Goal: Information Seeking & Learning: Learn about a topic

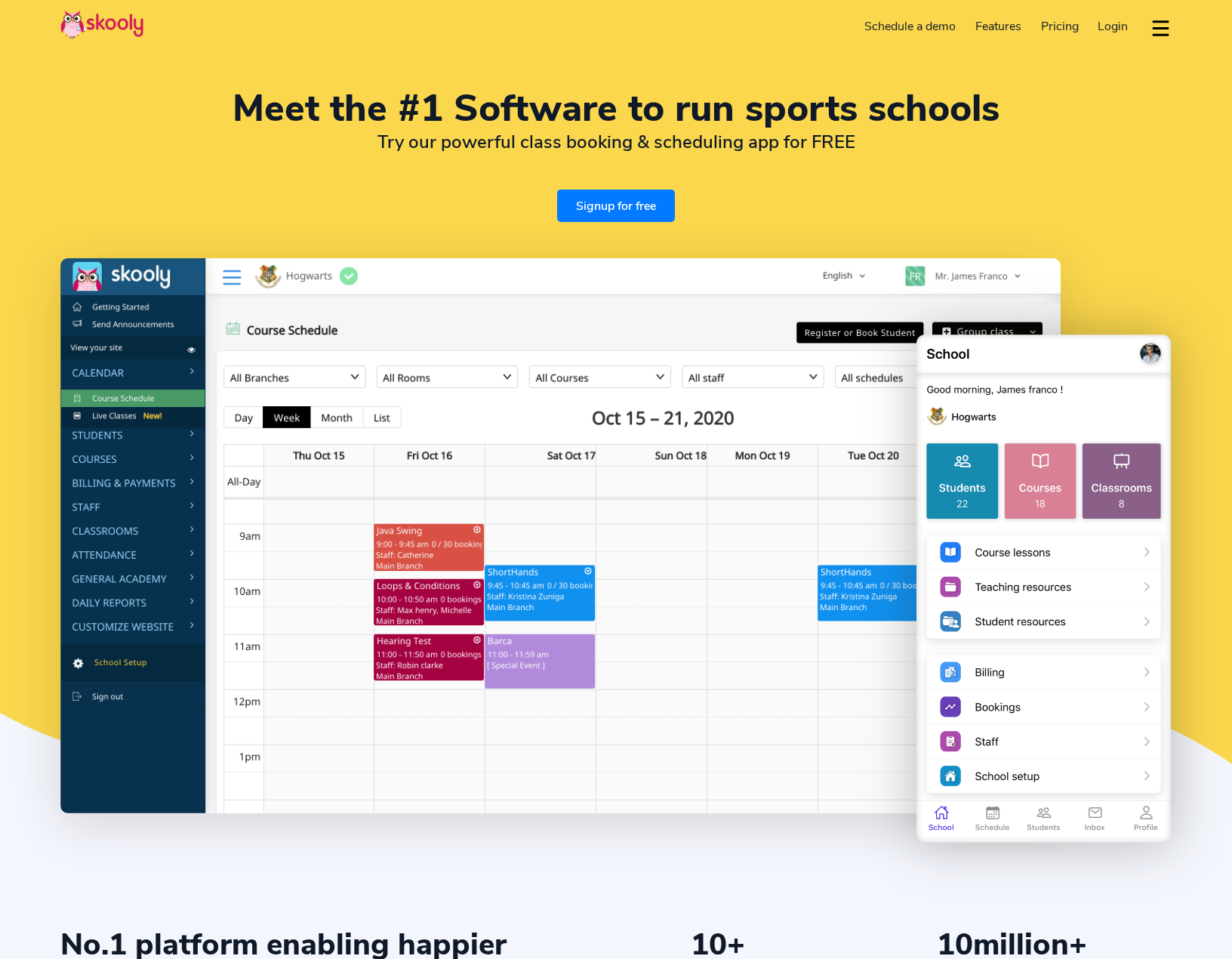
select select "en"
select select "40"
select select "[GEOGRAPHIC_DATA]"
select select "Europe/[GEOGRAPHIC_DATA]"
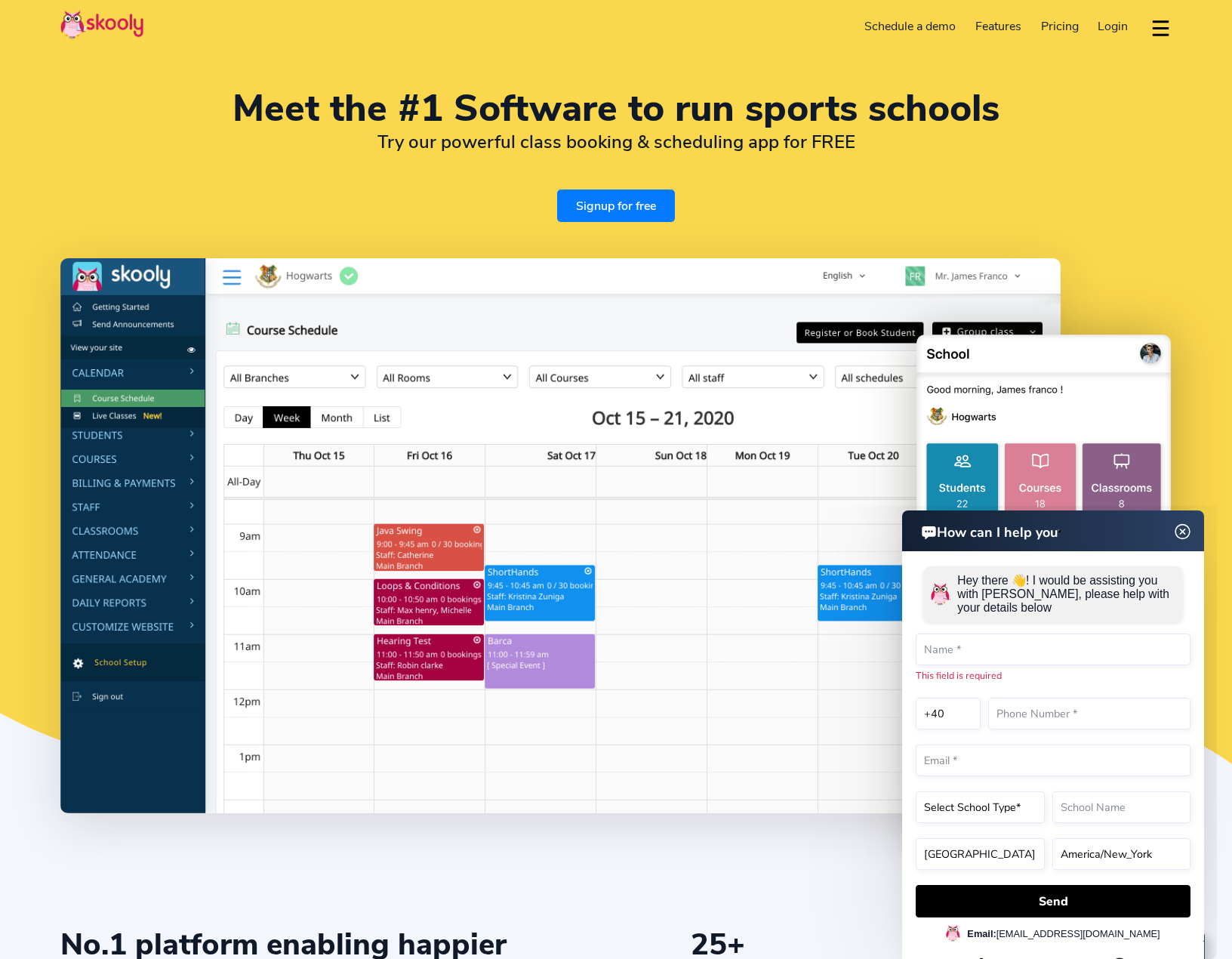
click at [1054, 24] on span "Pricing" at bounding box center [1060, 26] width 37 height 17
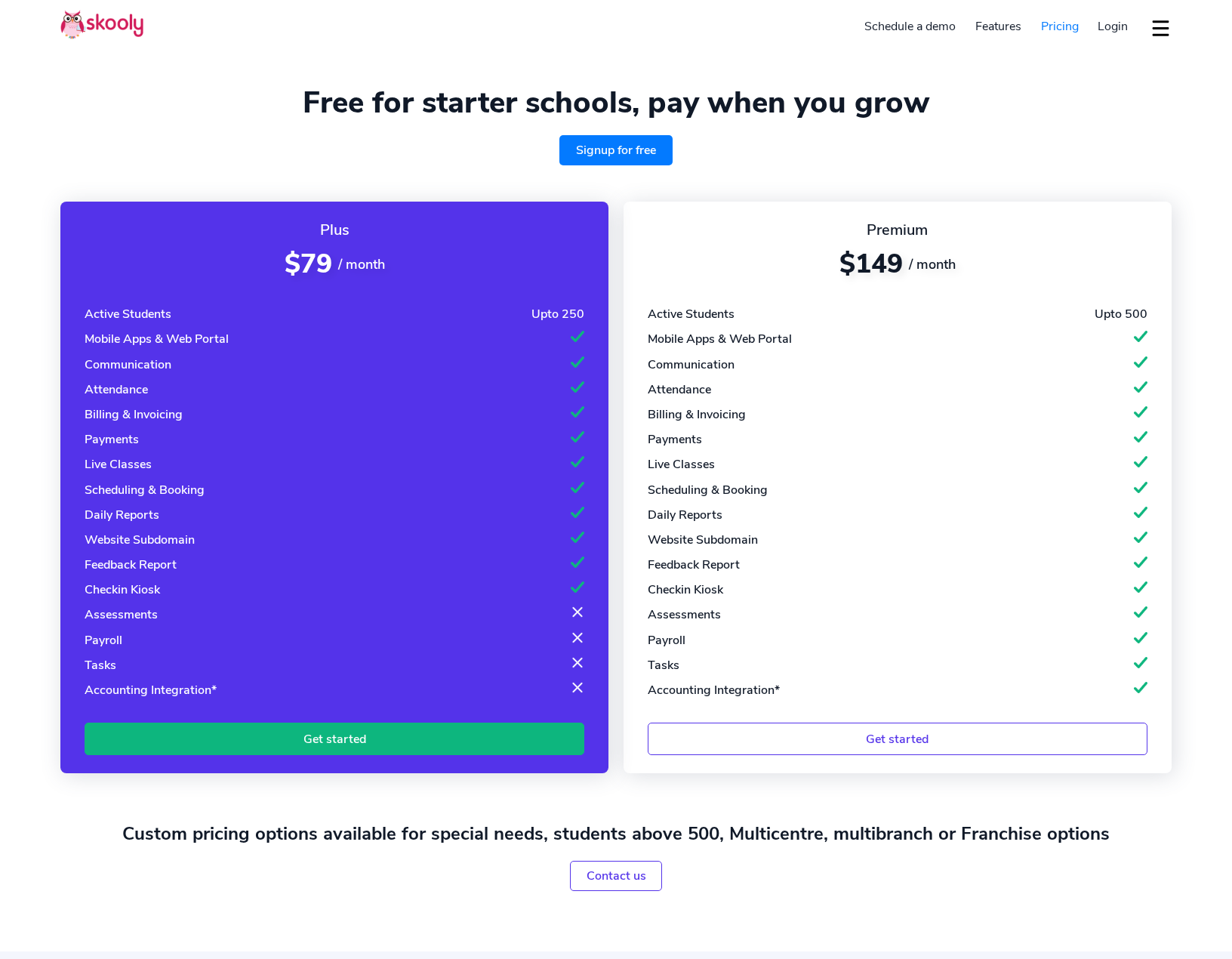
select select "en"
select select "40"
select select "[GEOGRAPHIC_DATA]"
select select "Europe/[GEOGRAPHIC_DATA]"
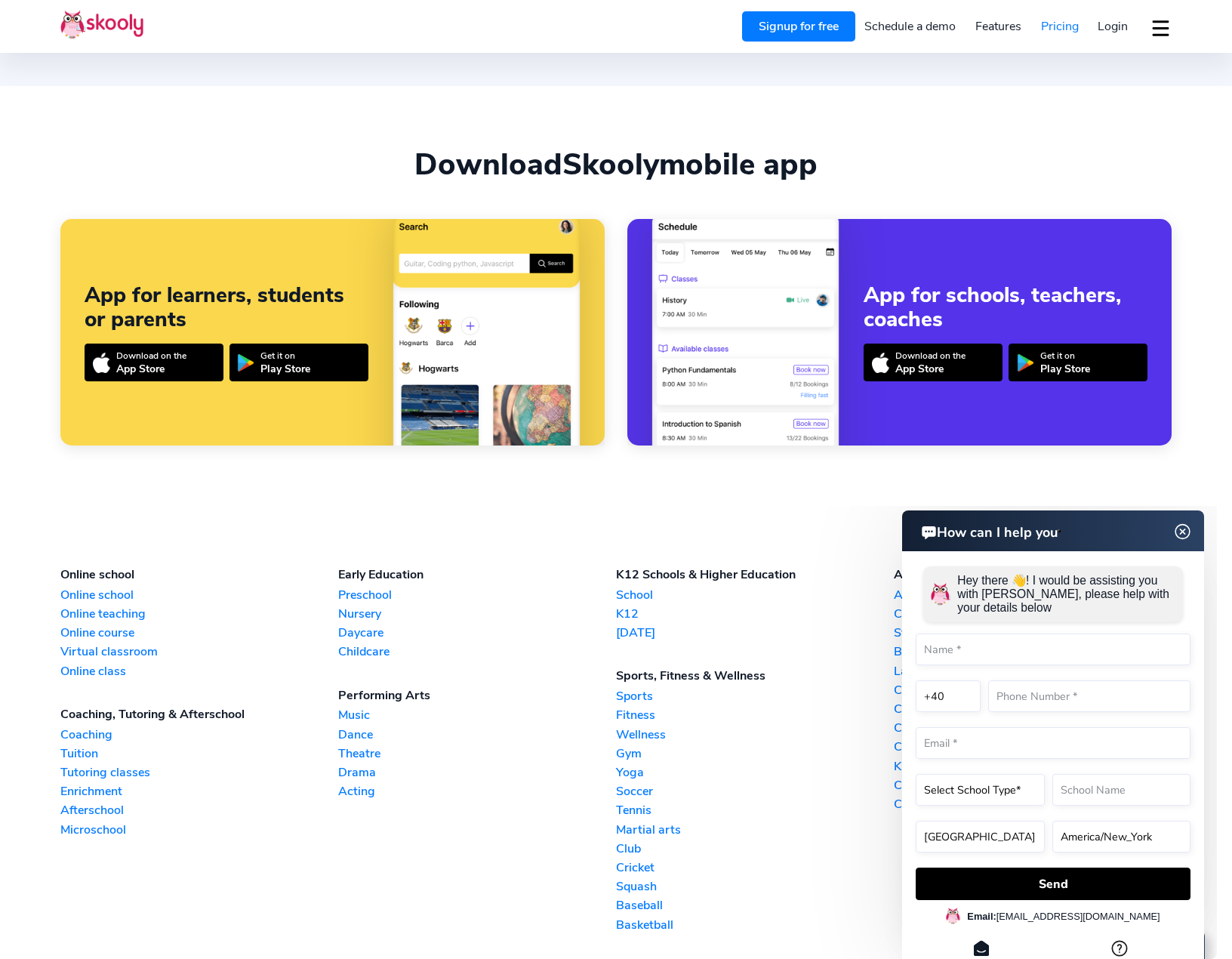
scroll to position [1283, 0]
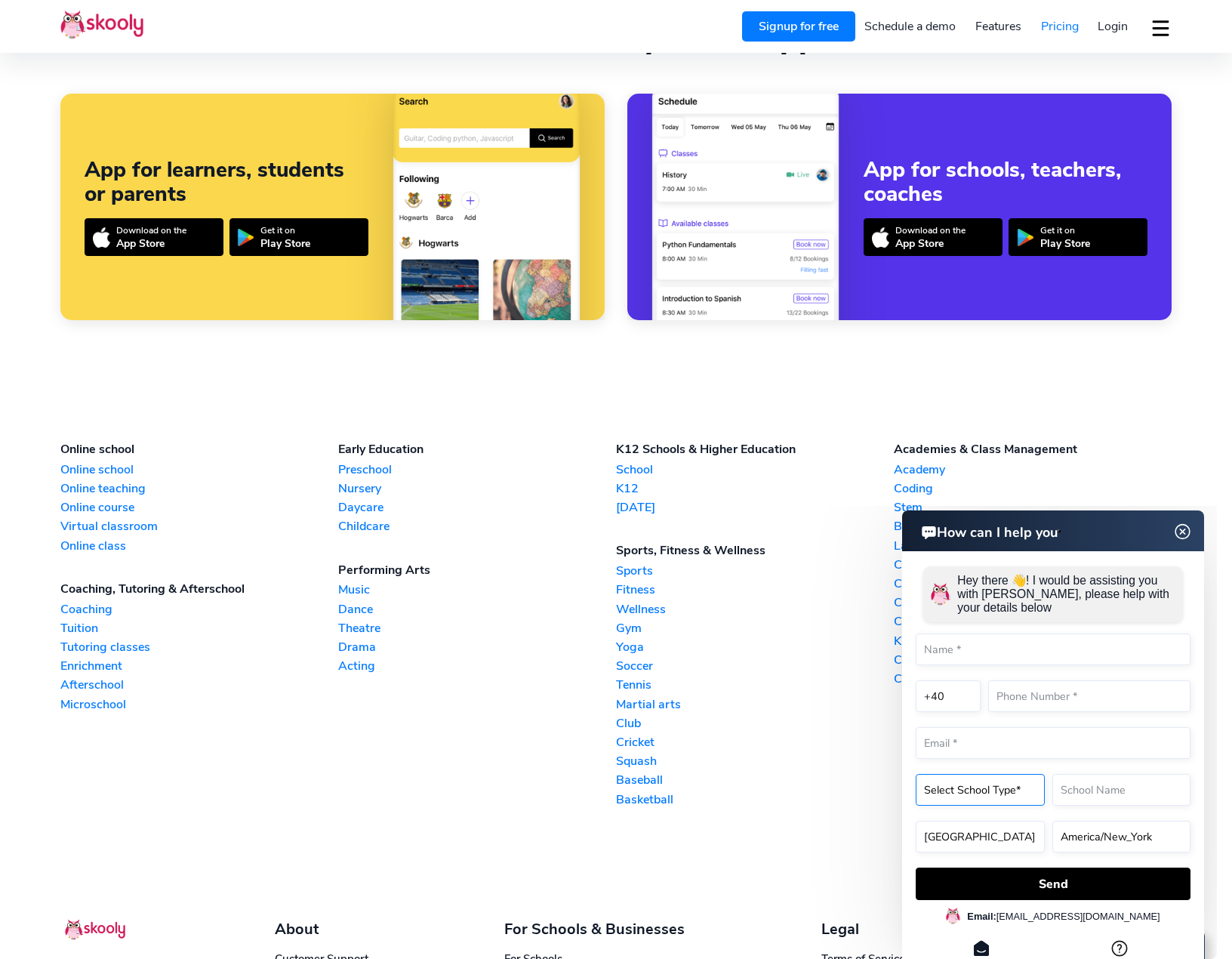
click at [1015, 794] on select "Select School Type* Preschool Childcare K12 or primary school Academy Online sc…" at bounding box center [980, 789] width 129 height 31
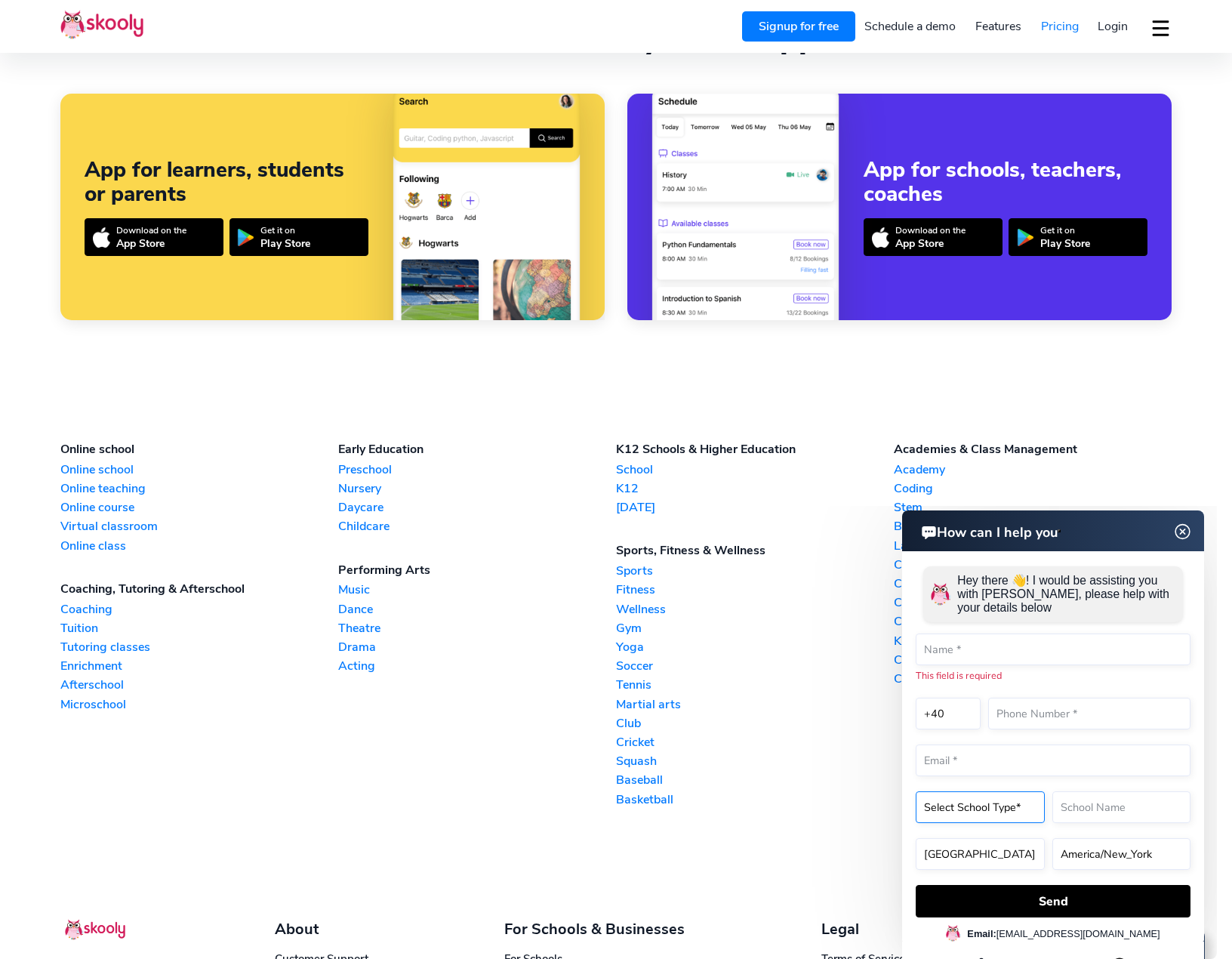
click at [1004, 814] on select "Select School Type* Preschool Childcare K12 or primary school Academy Online sc…" at bounding box center [980, 807] width 129 height 31
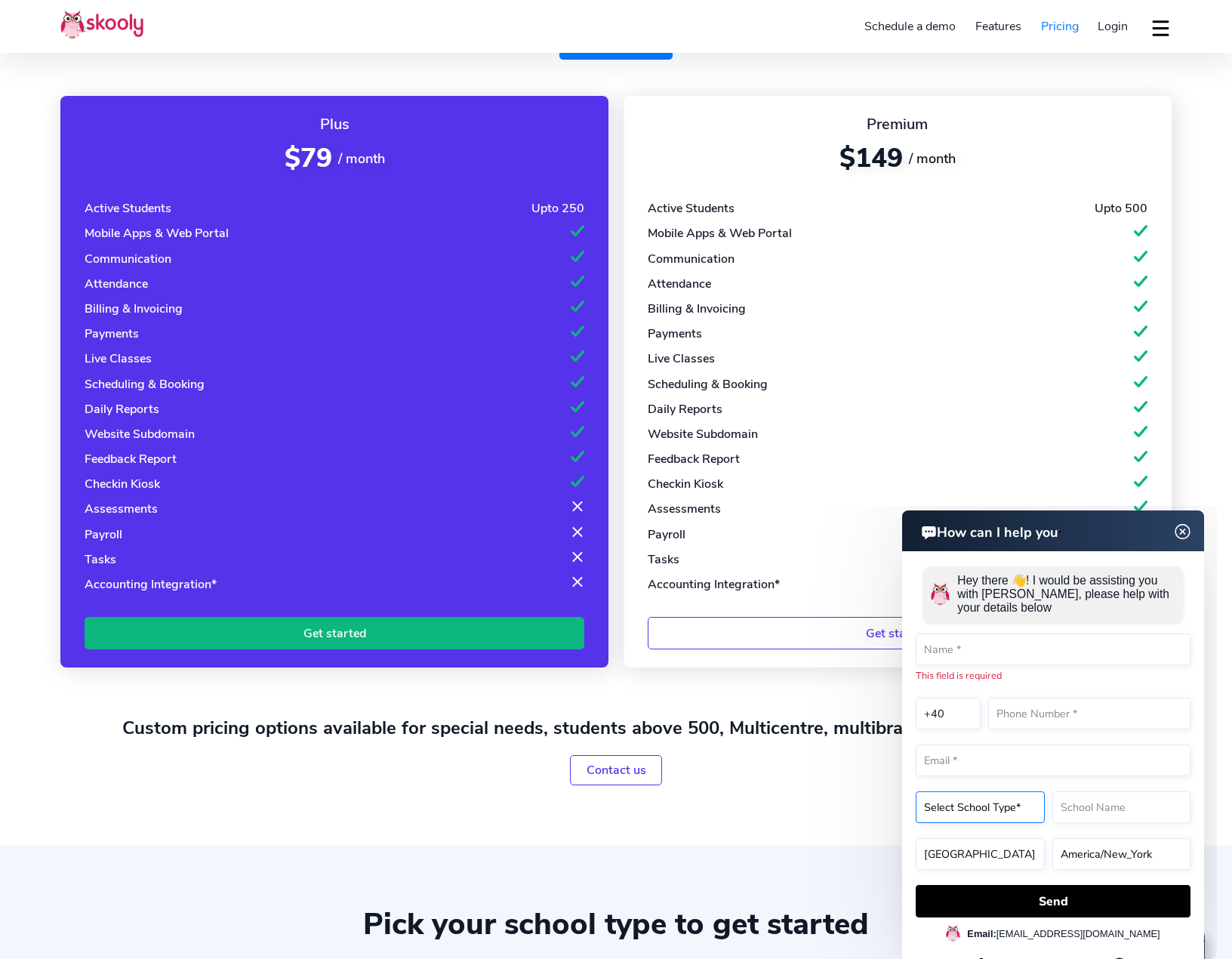
scroll to position [0, 0]
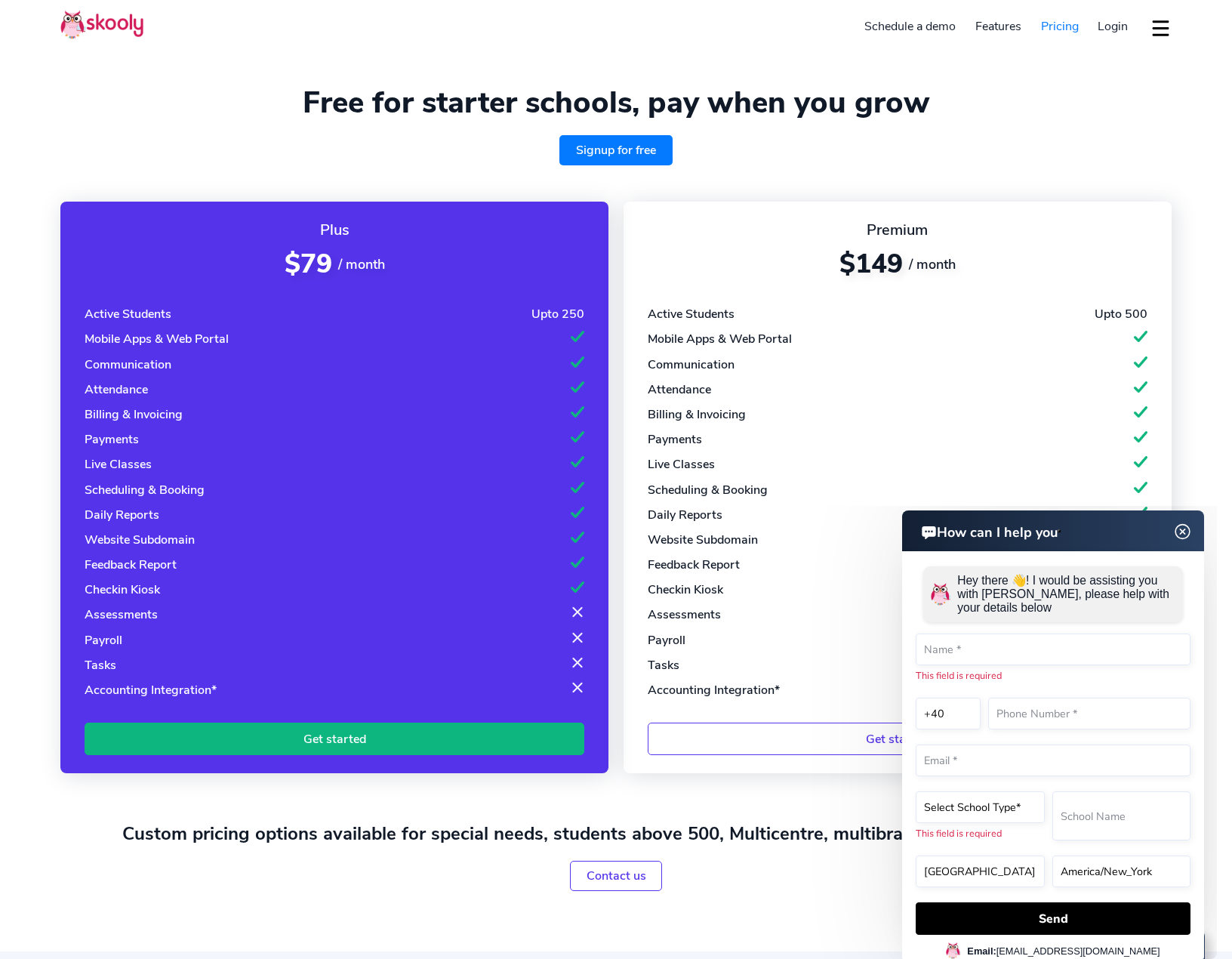
click at [106, 22] on img at bounding box center [102, 25] width 83 height 30
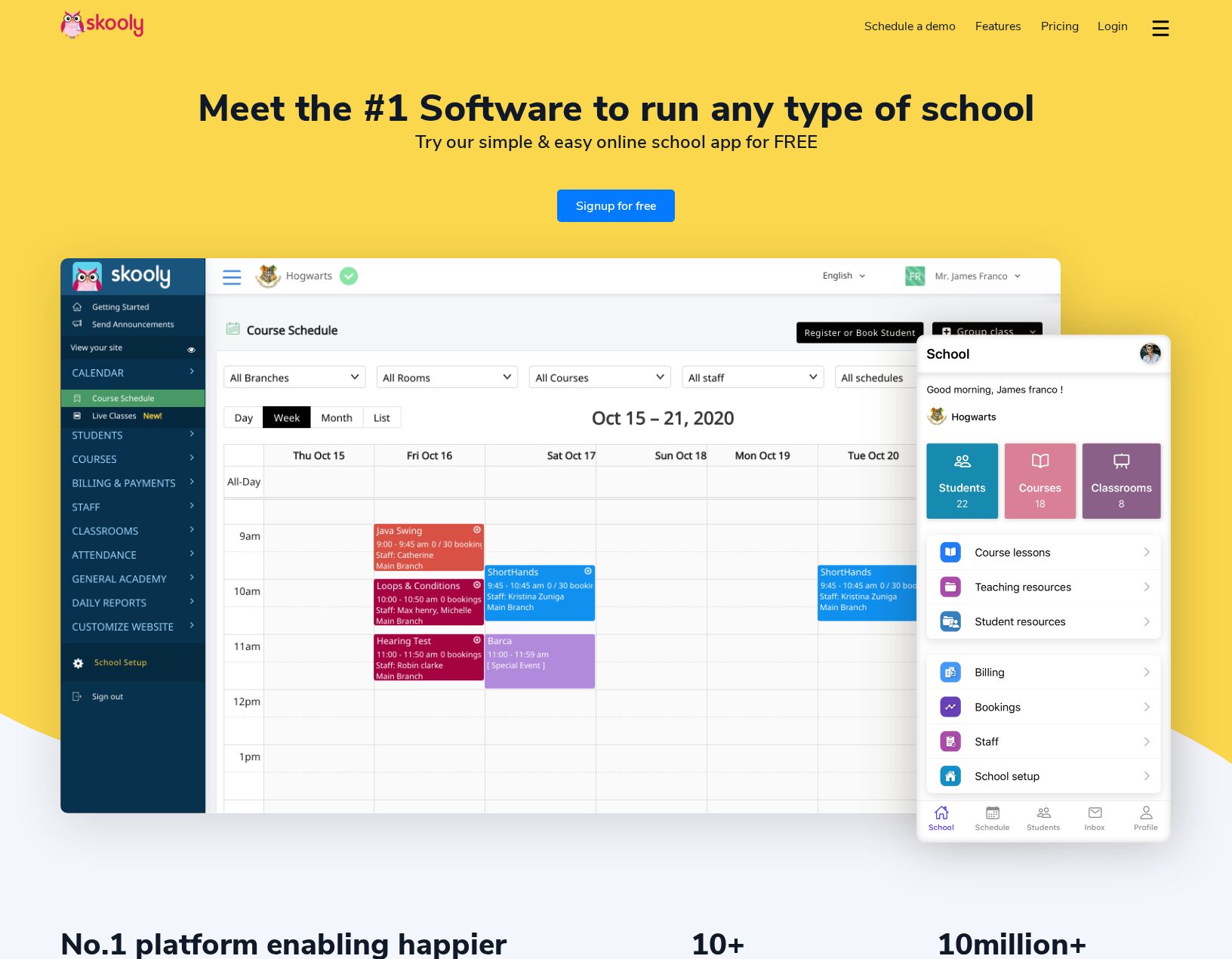
select select "en"
select select "40"
select select "[GEOGRAPHIC_DATA]"
select select "Europe/[GEOGRAPHIC_DATA]"
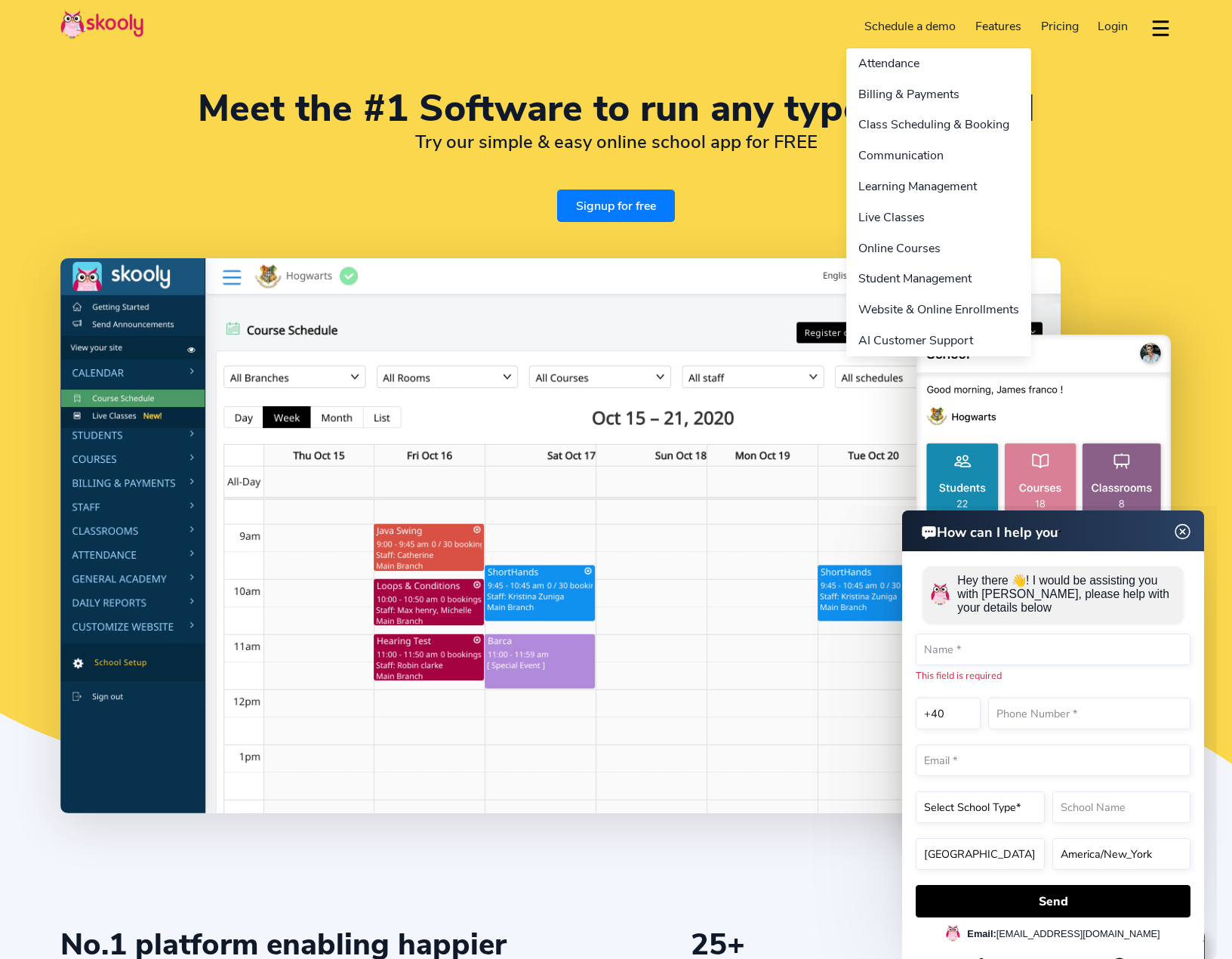
click at [989, 20] on link "Features" at bounding box center [998, 26] width 65 height 24
click at [893, 217] on link "Live Classes" at bounding box center [939, 217] width 185 height 31
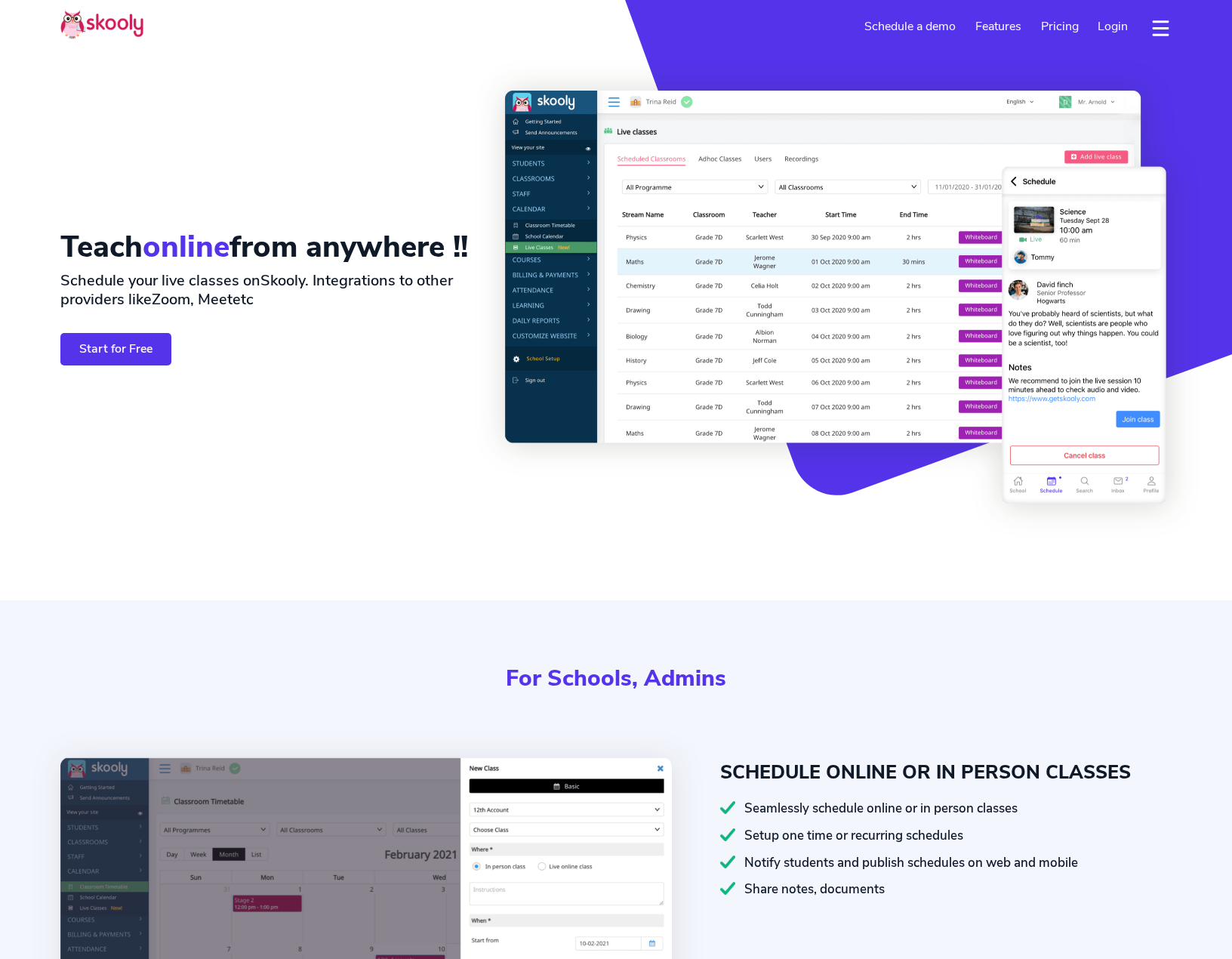
select select "en"
select select "40"
select select "[GEOGRAPHIC_DATA]"
select select "Europe/[GEOGRAPHIC_DATA]"
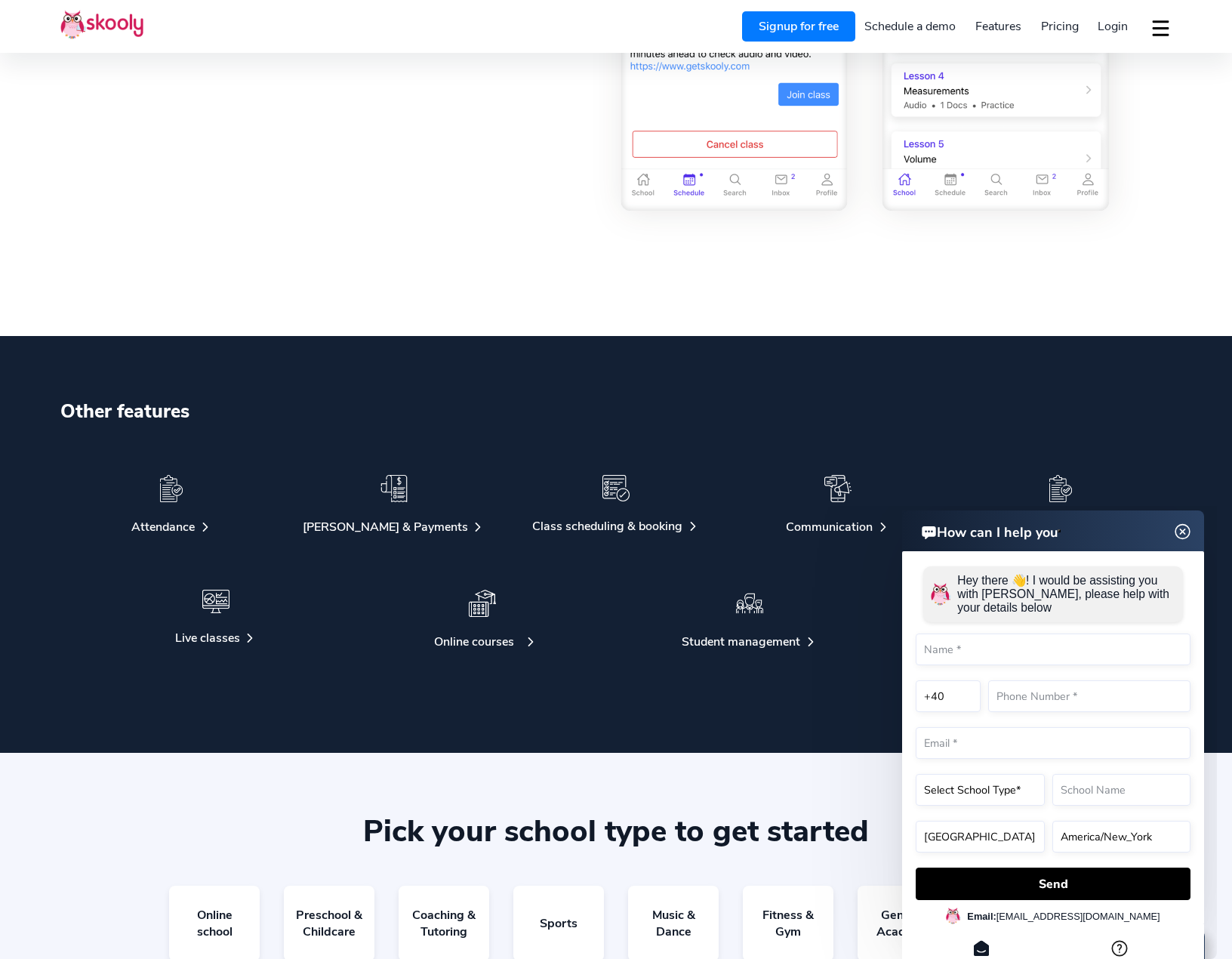
scroll to position [2719, 0]
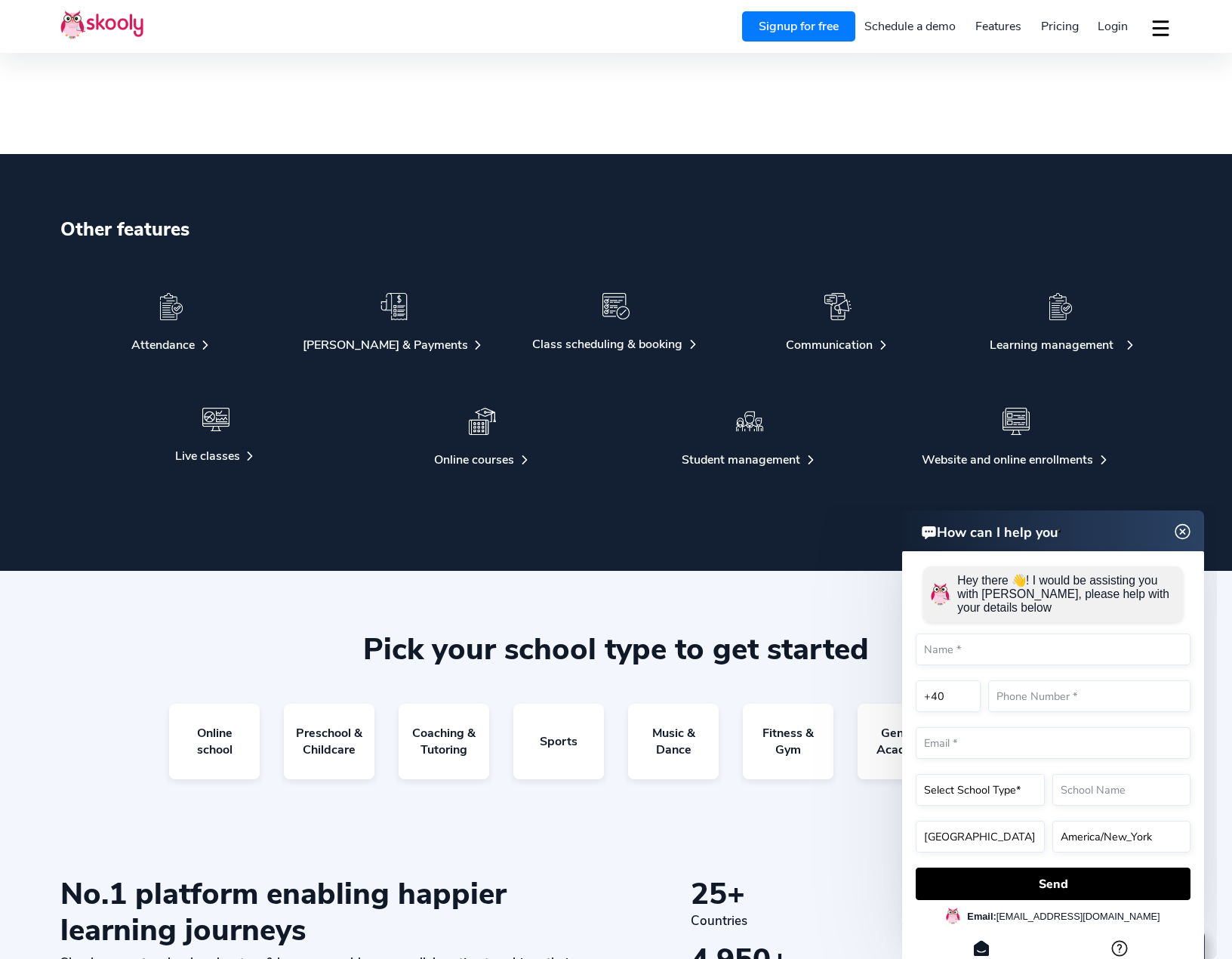
click at [1077, 309] on div at bounding box center [1060, 315] width 198 height 44
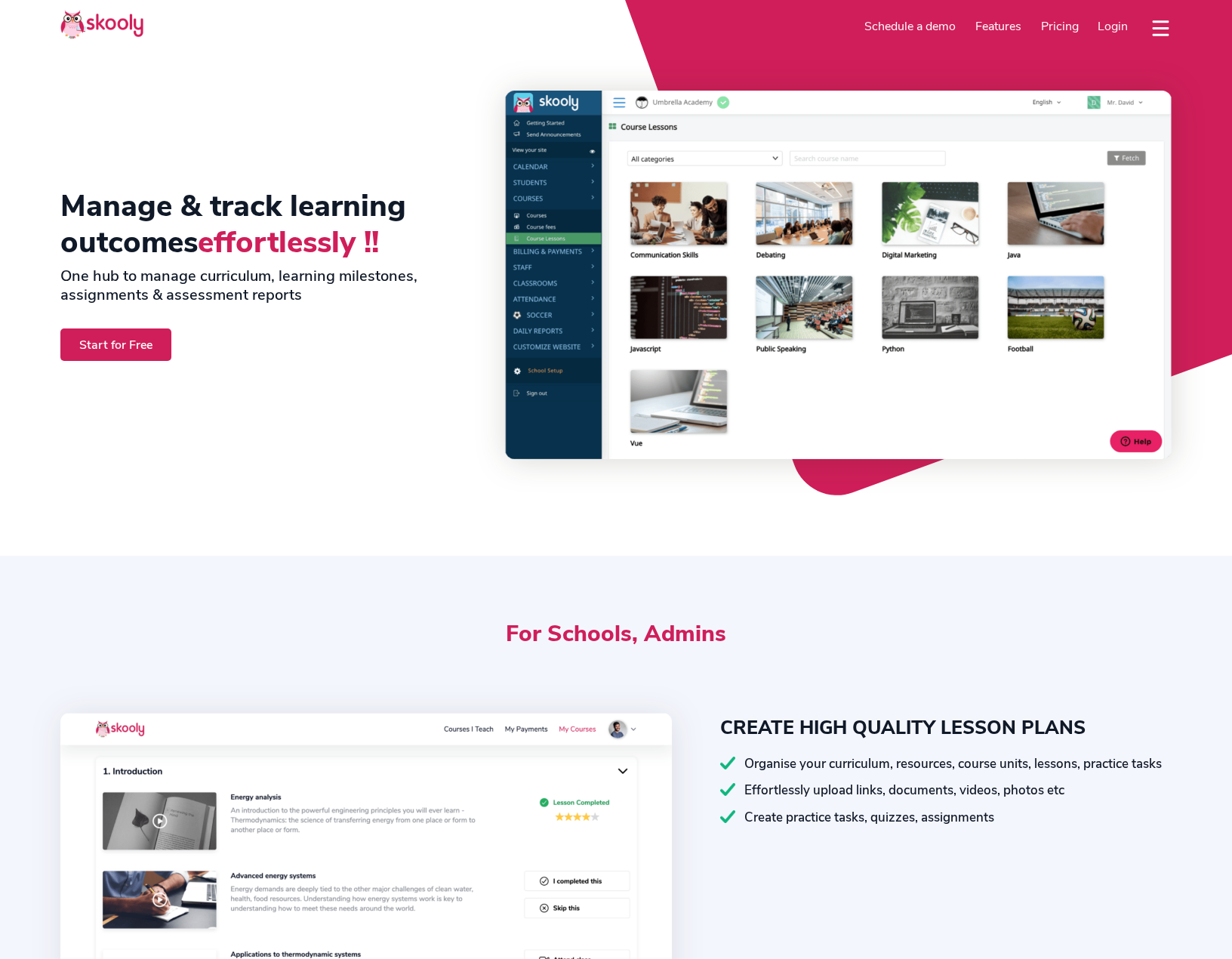
select select "en"
select select "40"
select select "Romania"
select select "Europe/[GEOGRAPHIC_DATA]"
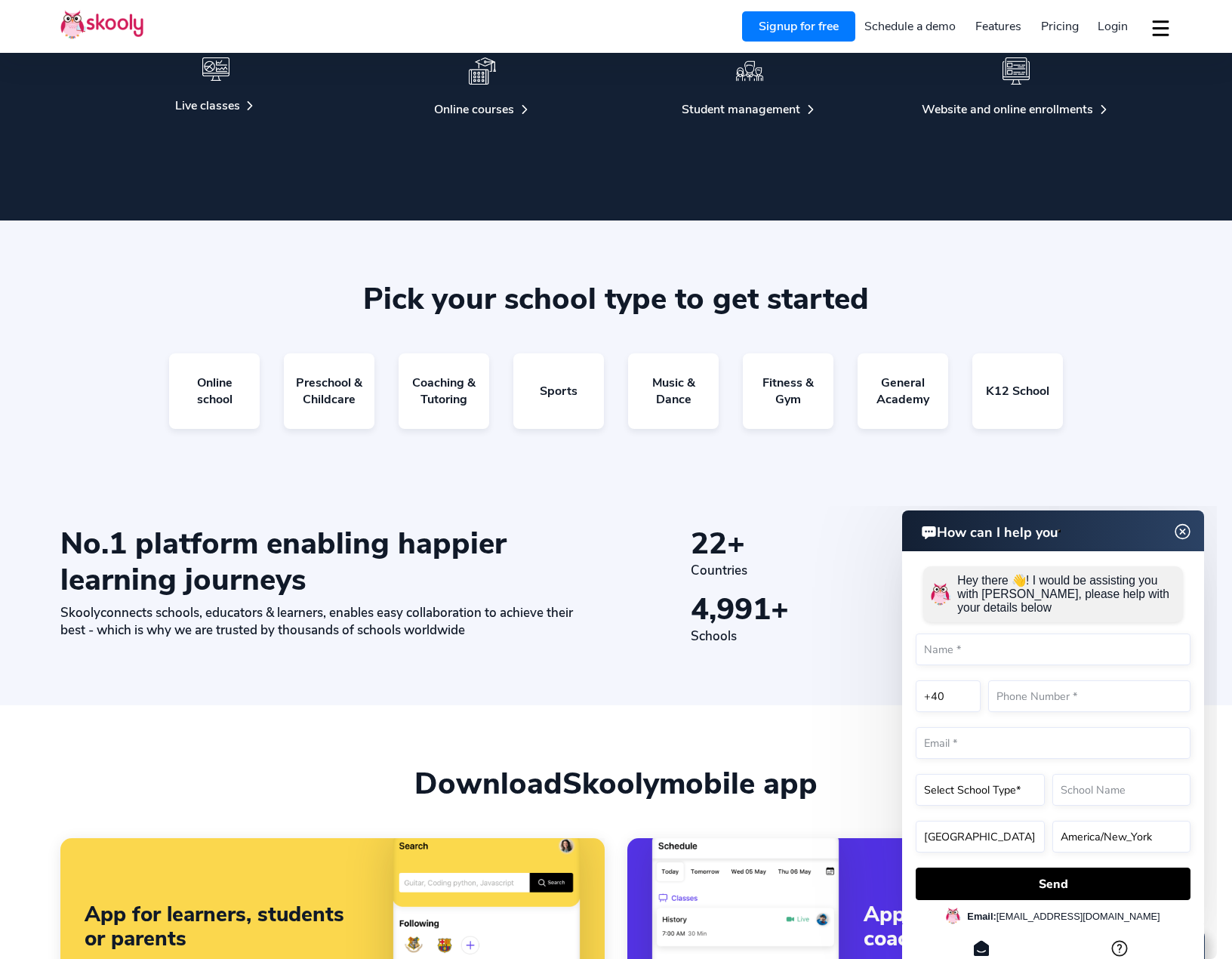
scroll to position [2492, 0]
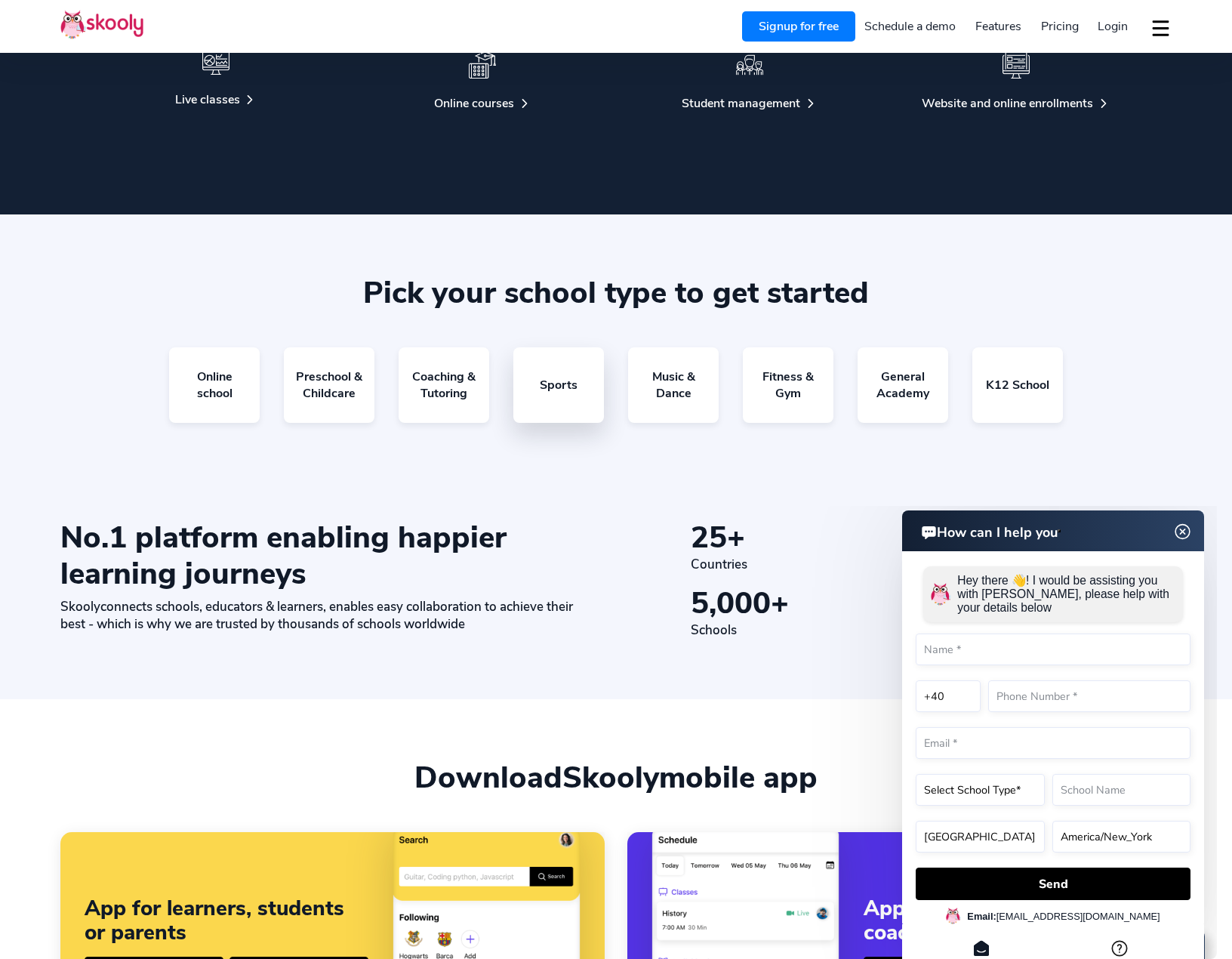
click at [560, 377] on link "Sports" at bounding box center [559, 385] width 91 height 76
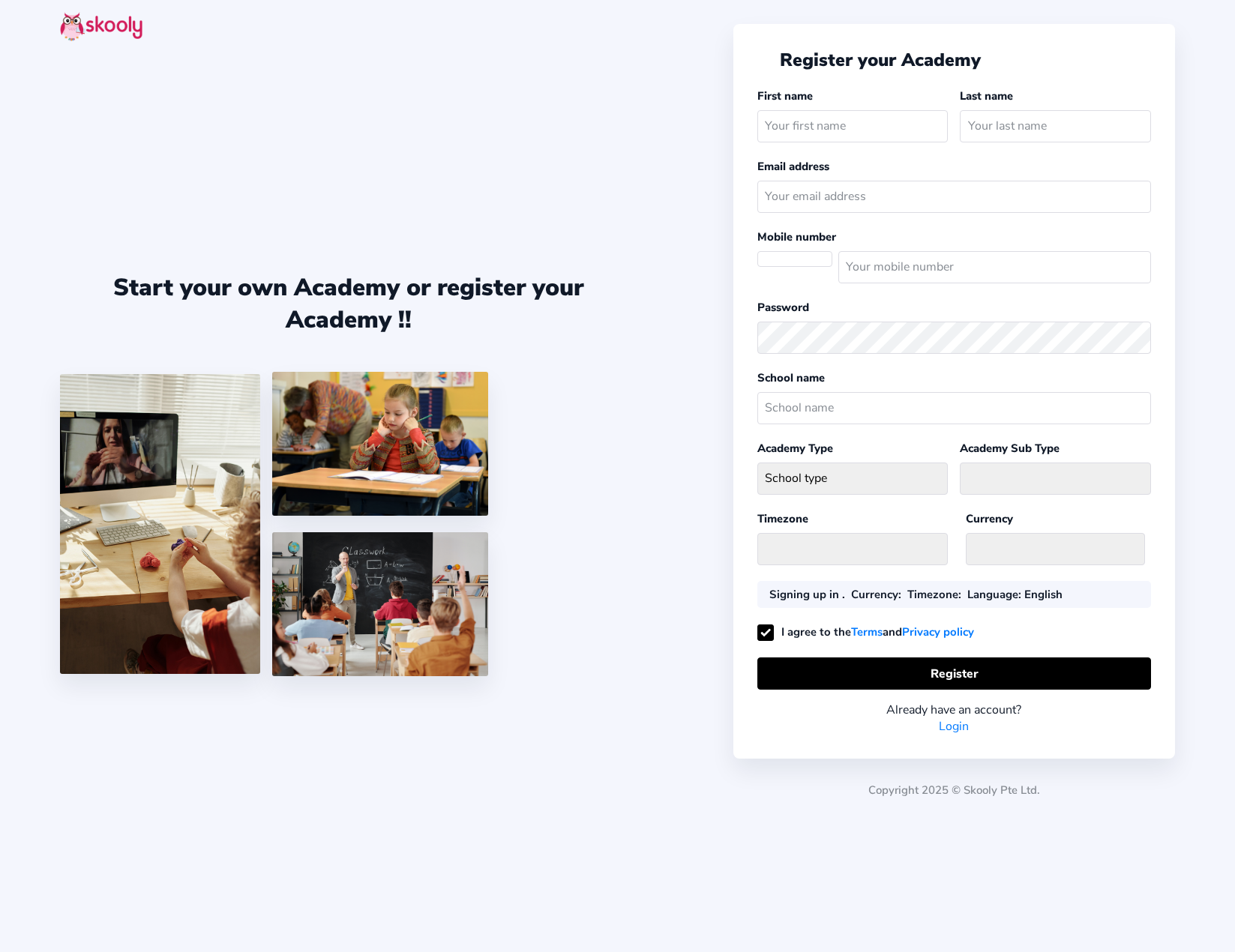
select select "Europe/[GEOGRAPHIC_DATA]"
select select "[PERSON_NAME] [PERSON_NAME]"
select select "RO"
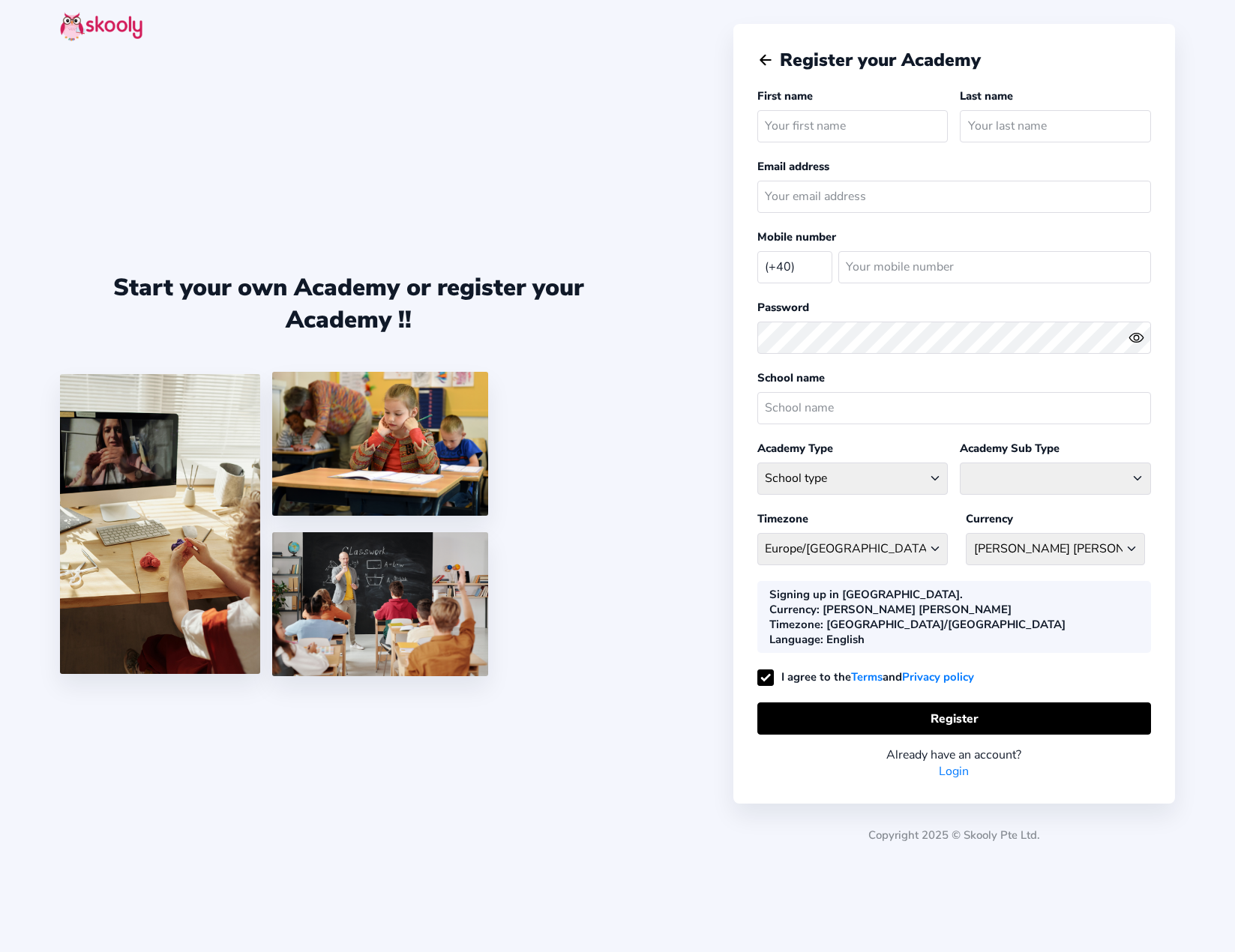
click at [88, 22] on img at bounding box center [101, 26] width 83 height 30
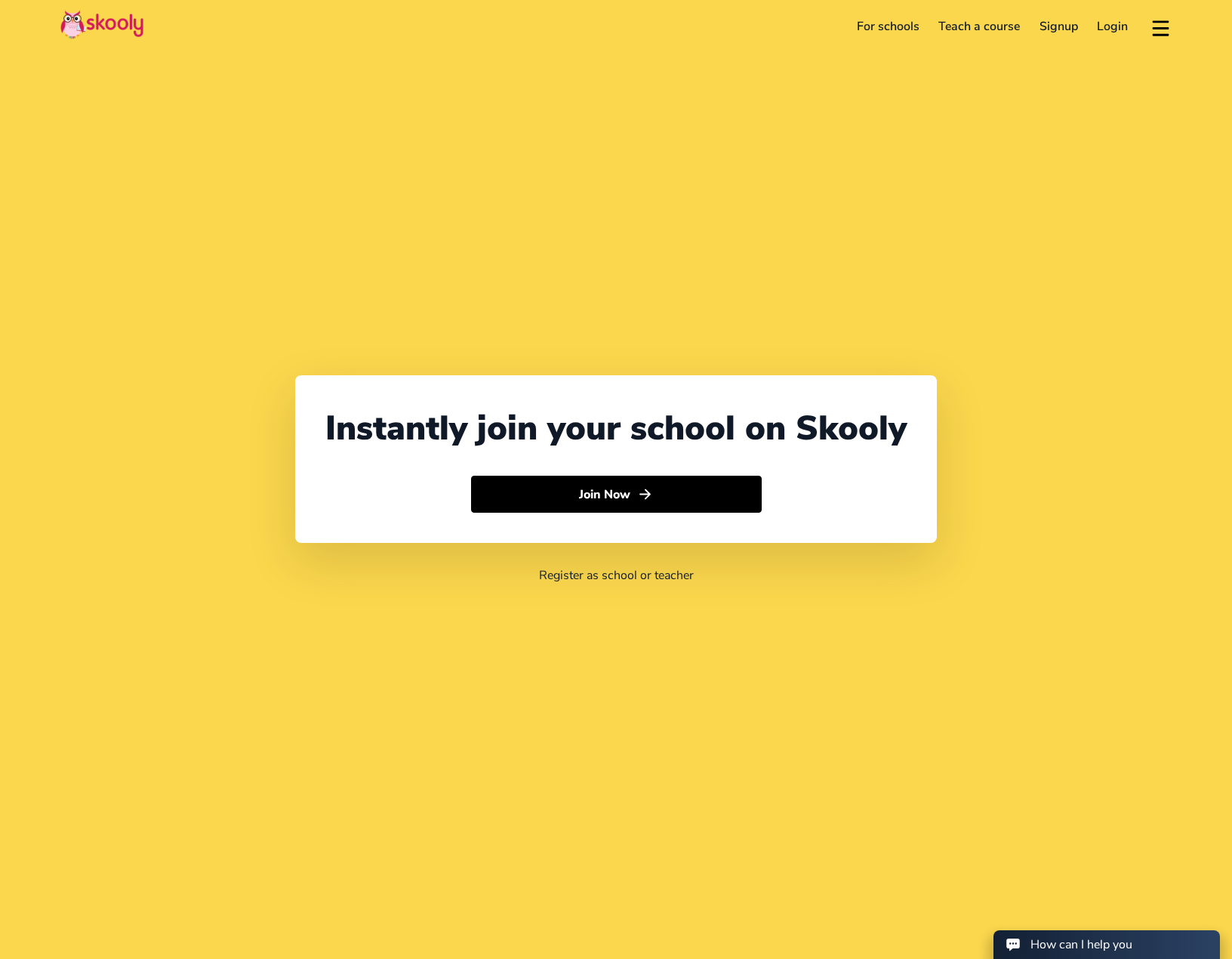
select select "40"
select select "[GEOGRAPHIC_DATA]"
select select "Europe/[GEOGRAPHIC_DATA]"
click at [875, 24] on link "For schools" at bounding box center [888, 26] width 82 height 24
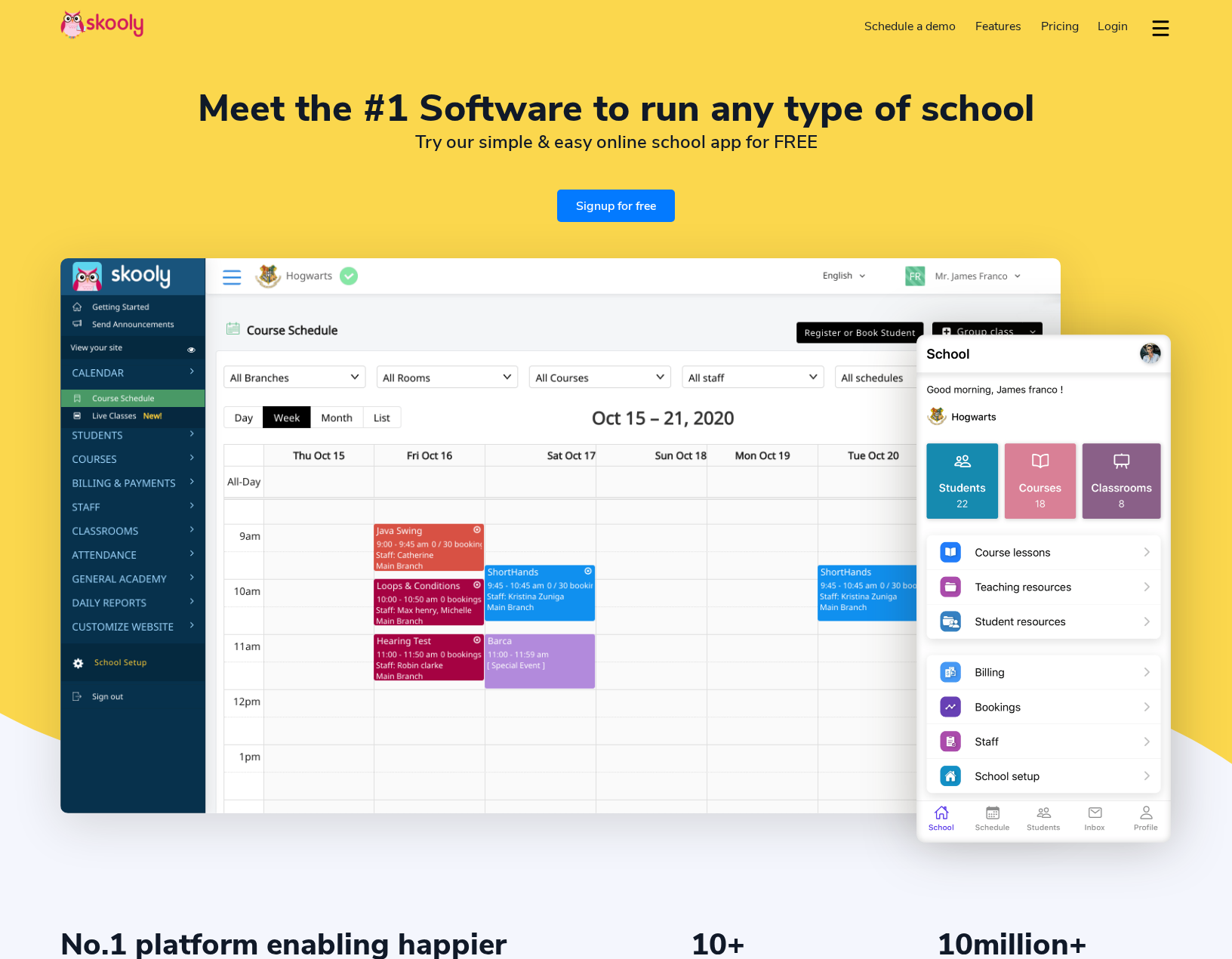
select select "en"
select select "40"
select select "[GEOGRAPHIC_DATA]"
select select "Europe/[GEOGRAPHIC_DATA]"
